Goal: Transaction & Acquisition: Purchase product/service

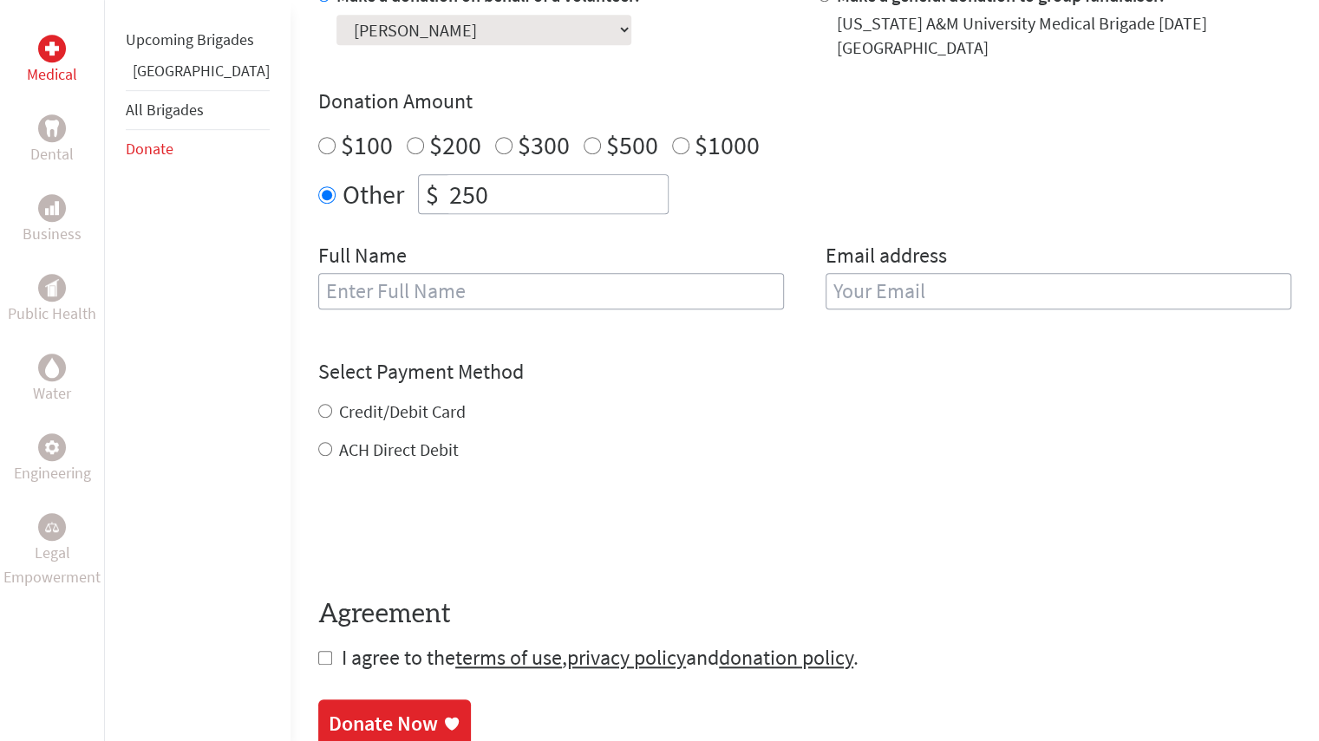
scroll to position [577, 0]
click at [650, 287] on input "text" at bounding box center [551, 290] width 466 height 36
type input "[PERSON_NAME]"
click at [877, 255] on label "Email address" at bounding box center [885, 256] width 121 height 31
click at [873, 272] on input "email" at bounding box center [1058, 290] width 466 height 36
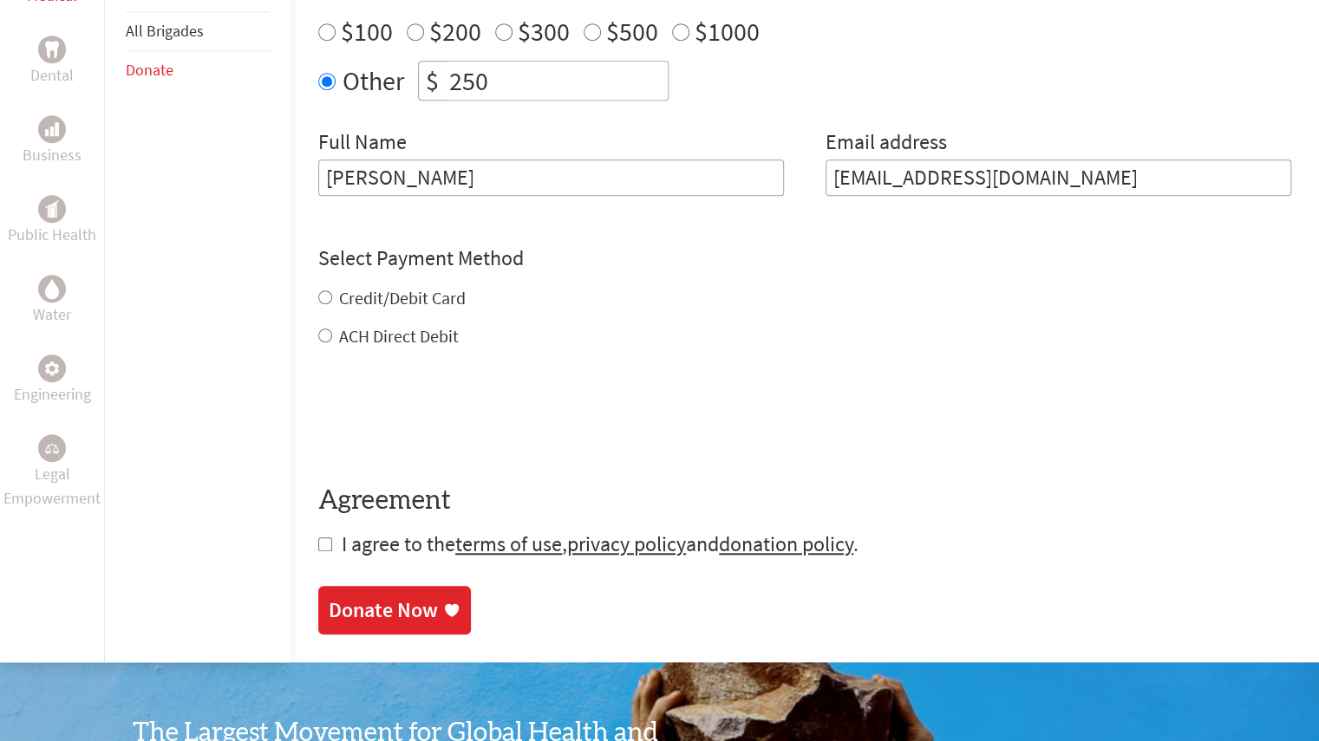
scroll to position [700, 0]
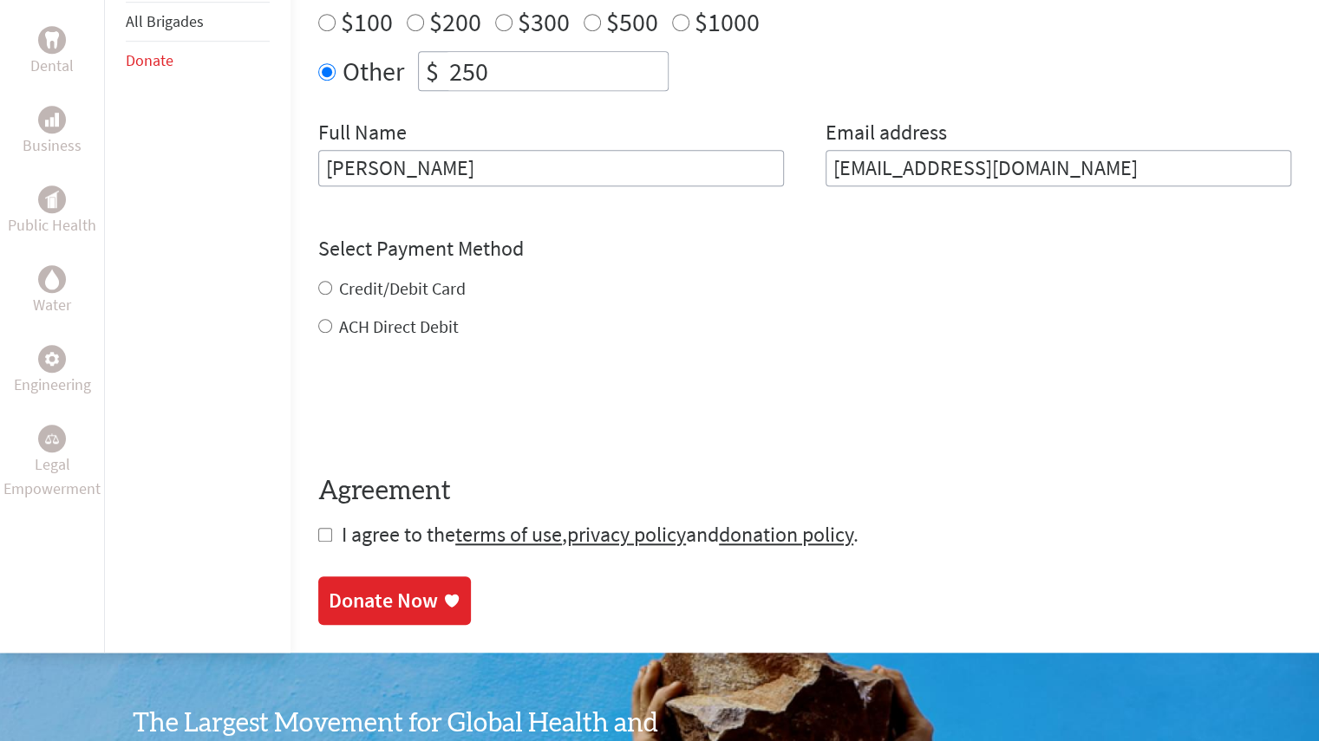
type input "[EMAIL_ADDRESS][DOMAIN_NAME]"
click at [318, 280] on div "Credit/Debit Card ACH Direct Debit" at bounding box center [804, 308] width 973 height 62
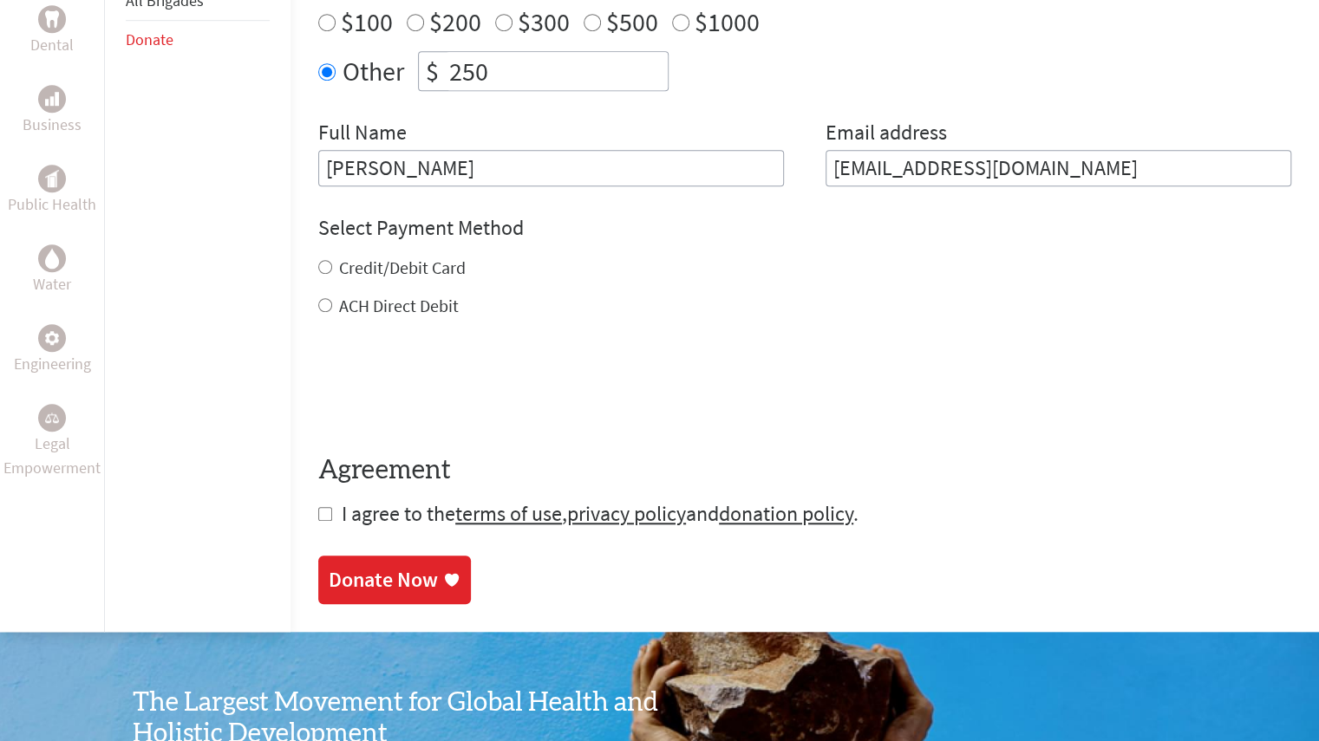
click at [339, 257] on label "Credit/Debit Card" at bounding box center [402, 268] width 127 height 22
click at [332, 260] on input "Credit/Debit Card" at bounding box center [325, 267] width 14 height 14
radio input "true"
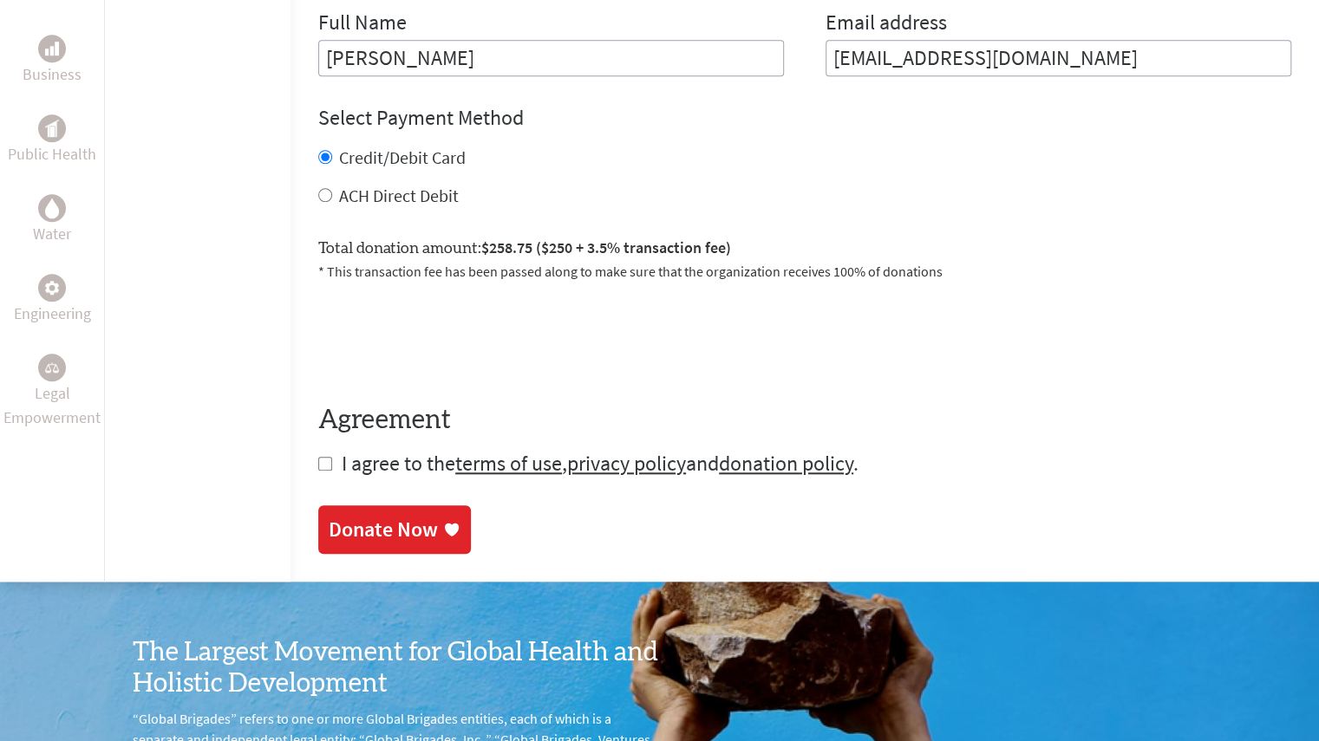
scroll to position [811, 0]
click at [318, 456] on input "checkbox" at bounding box center [325, 463] width 14 height 14
checkbox input "true"
click at [443, 522] on icon at bounding box center [451, 530] width 17 height 17
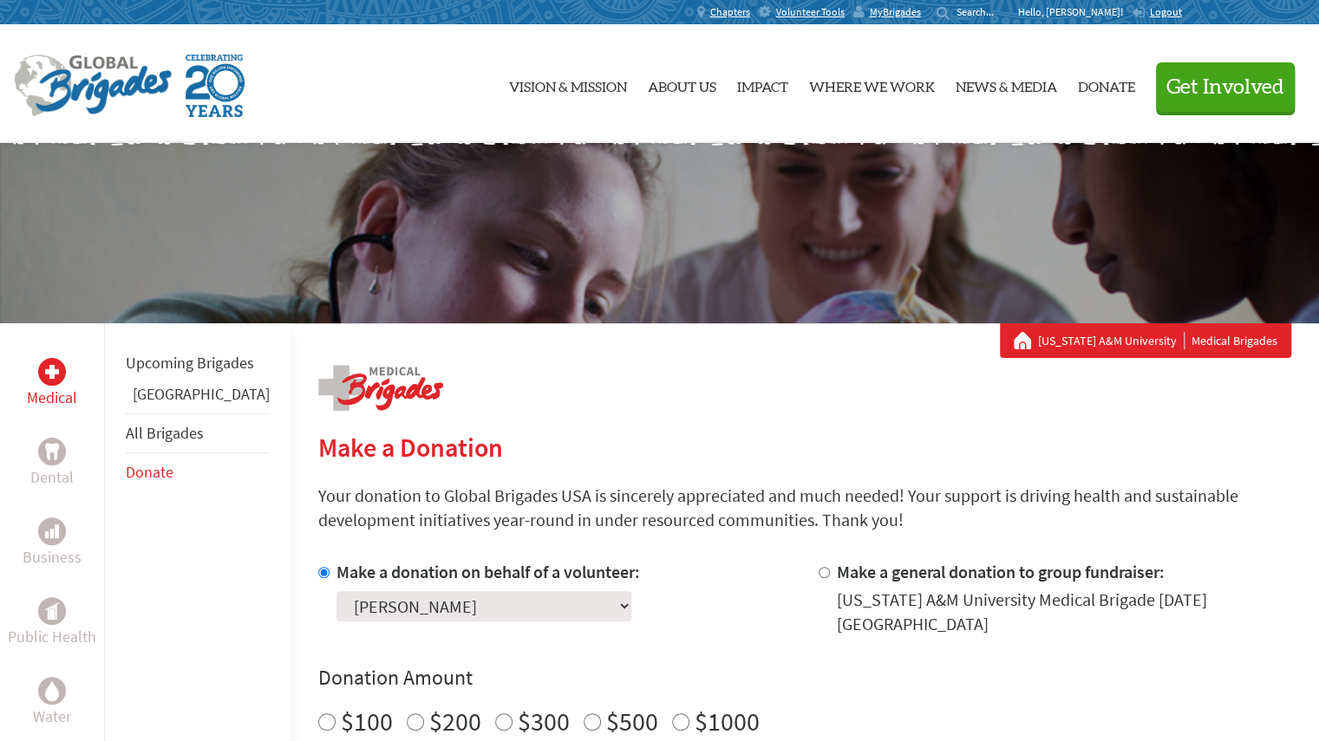
scroll to position [184, 0]
